Goal: Task Accomplishment & Management: Use online tool/utility

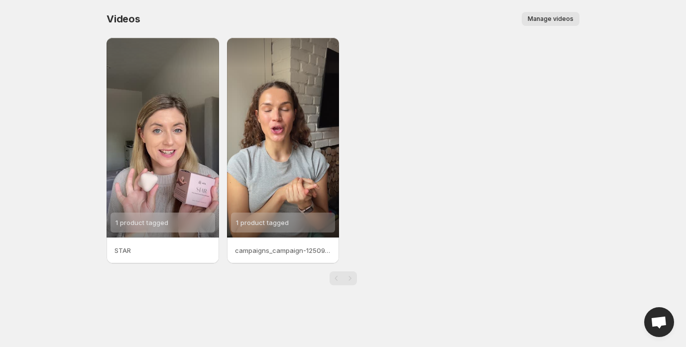
click at [553, 16] on span "Manage videos" at bounding box center [550, 19] width 46 height 8
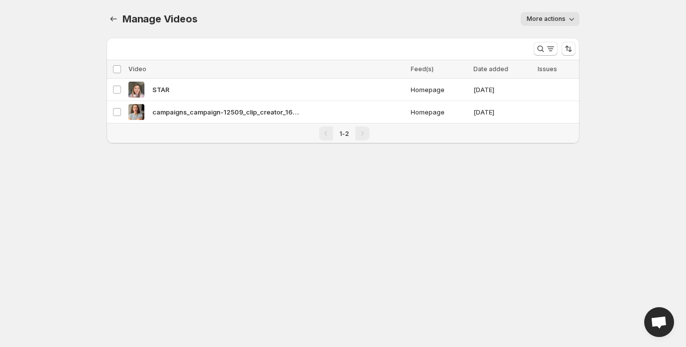
click at [560, 19] on span "More actions" at bounding box center [545, 19] width 39 height 8
click at [456, 10] on div "Manage Videos. This page is ready Manage Videos More actions More actions More …" at bounding box center [342, 19] width 473 height 38
click at [456, 12] on div "More actions" at bounding box center [394, 19] width 370 height 14
click at [476, 21] on div "More actions" at bounding box center [394, 19] width 370 height 14
click at [571, 51] on icon "Sort the results" at bounding box center [568, 49] width 10 height 10
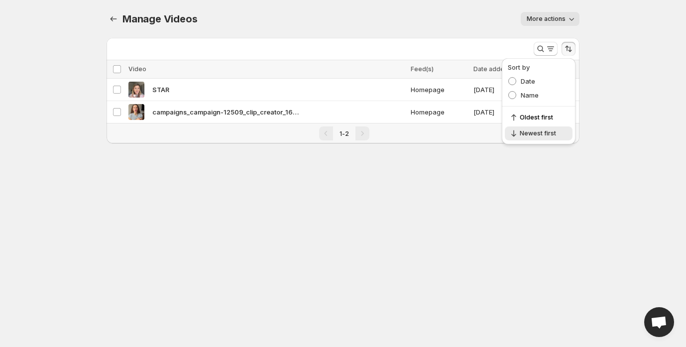
click at [419, 22] on div "More actions" at bounding box center [394, 19] width 370 height 14
click at [115, 14] on icon "Manage Videos" at bounding box center [113, 19] width 10 height 10
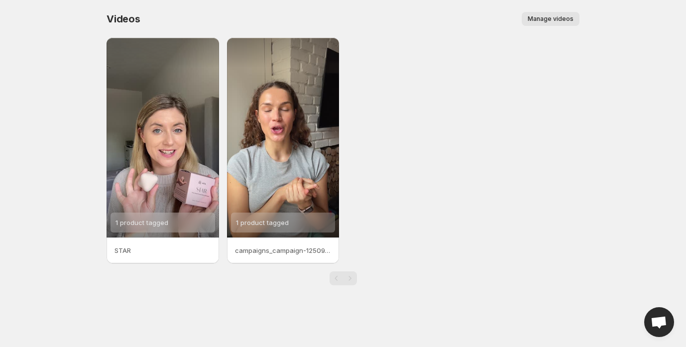
drag, startPoint x: 405, startPoint y: 169, endPoint x: 399, endPoint y: 179, distance: 11.6
click at [404, 172] on div "1 product tagged STAR 1 product tagged campaigns_campaign-12509_clip_creator_16…" at bounding box center [342, 150] width 473 height 225
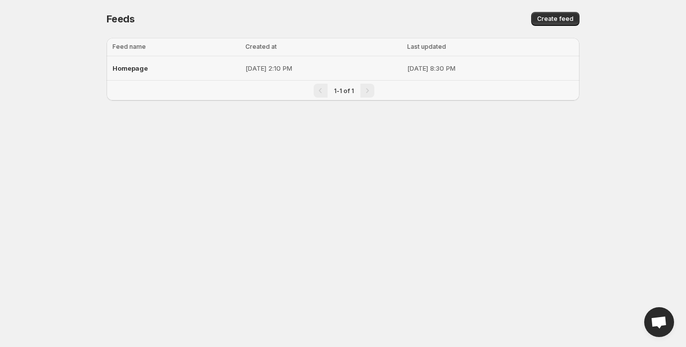
click at [133, 66] on span "Homepage" at bounding box center [129, 68] width 35 height 8
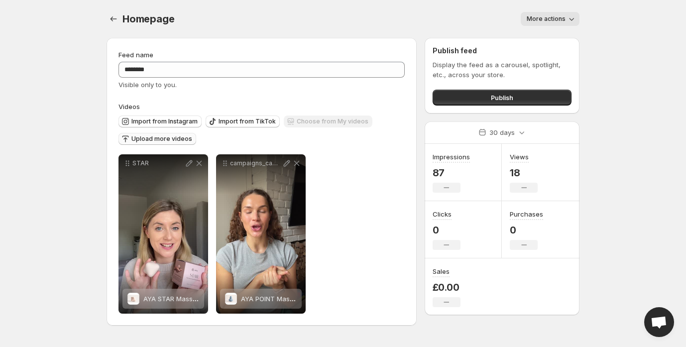
click at [160, 140] on span "Upload more videos" at bounding box center [161, 139] width 61 height 8
